Goal: Transaction & Acquisition: Download file/media

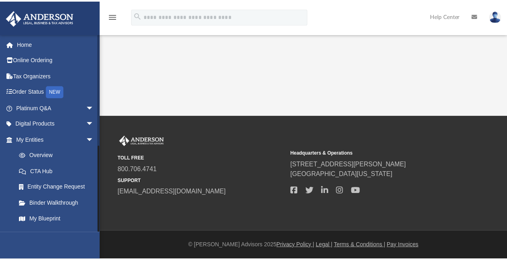
scroll to position [251, 0]
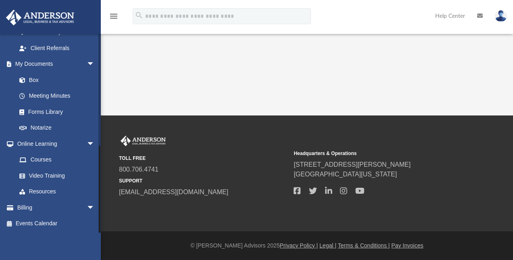
drag, startPoint x: 98, startPoint y: 201, endPoint x: 99, endPoint y: 242, distance: 40.7
click at [99, 242] on div "[EMAIL_ADDRESS][DOMAIN_NAME] Sign Out [EMAIL_ADDRESS][DOMAIN_NAME] Home Online …" at bounding box center [50, 163] width 101 height 260
click at [50, 73] on link "Box" at bounding box center [55, 80] width 88 height 16
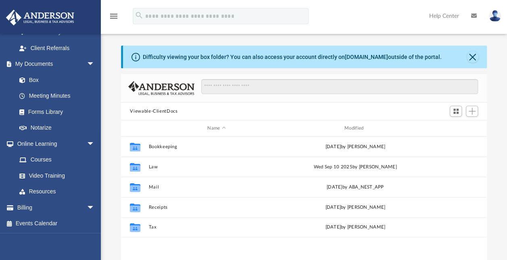
scroll to position [177, 359]
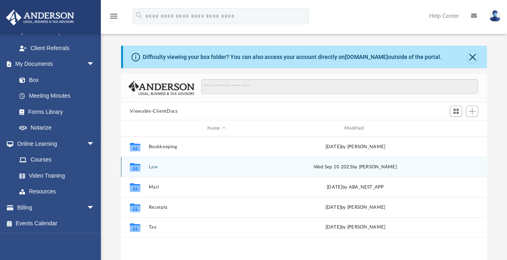
click at [148, 165] on div "Collaborated Folder Law [DATE] by [PERSON_NAME]" at bounding box center [303, 166] width 365 height 20
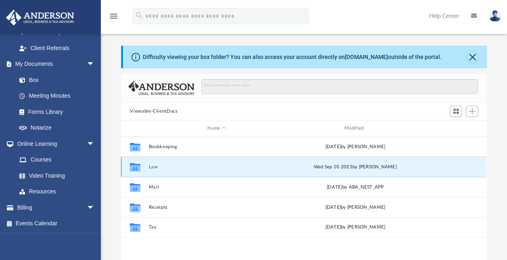
click at [136, 165] on icon "grid" at bounding box center [135, 168] width 10 height 6
click at [150, 165] on button "Law" at bounding box center [217, 166] width 136 height 5
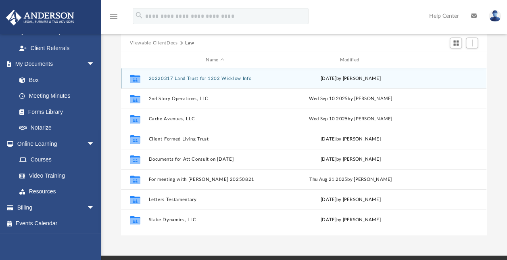
scroll to position [67, 0]
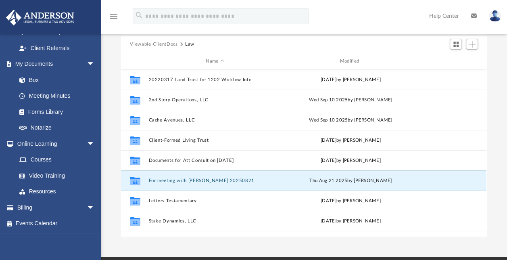
click at [185, 180] on button "For meeting with [PERSON_NAME] 20250821" at bounding box center [215, 180] width 132 height 5
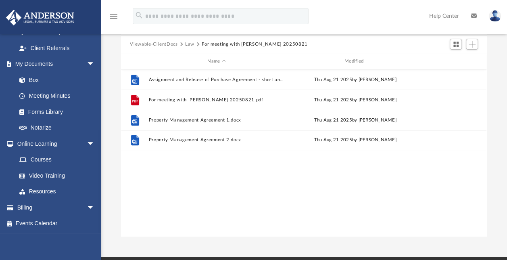
click at [455, 81] on button "More options" at bounding box center [455, 80] width 19 height 12
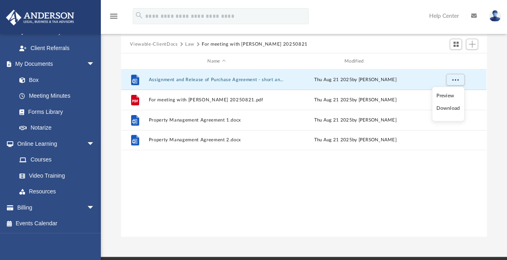
click at [448, 107] on li "Download" at bounding box center [447, 108] width 23 height 8
